Goal: Task Accomplishment & Management: Manage account settings

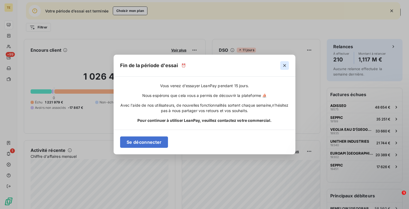
click at [284, 64] on icon "button" at bounding box center [284, 65] width 5 height 5
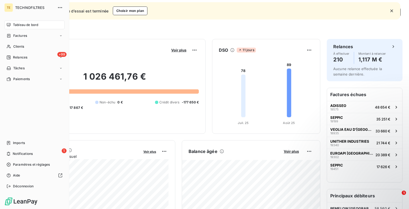
click at [14, 190] on div "TE TECHNOFILTRES Tableau de bord Factures Clients +99 Relances Tâches Paiements…" at bounding box center [34, 104] width 69 height 209
click at [27, 182] on div "Déconnexion" at bounding box center [34, 186] width 60 height 9
